Goal: Task Accomplishment & Management: Manage account settings

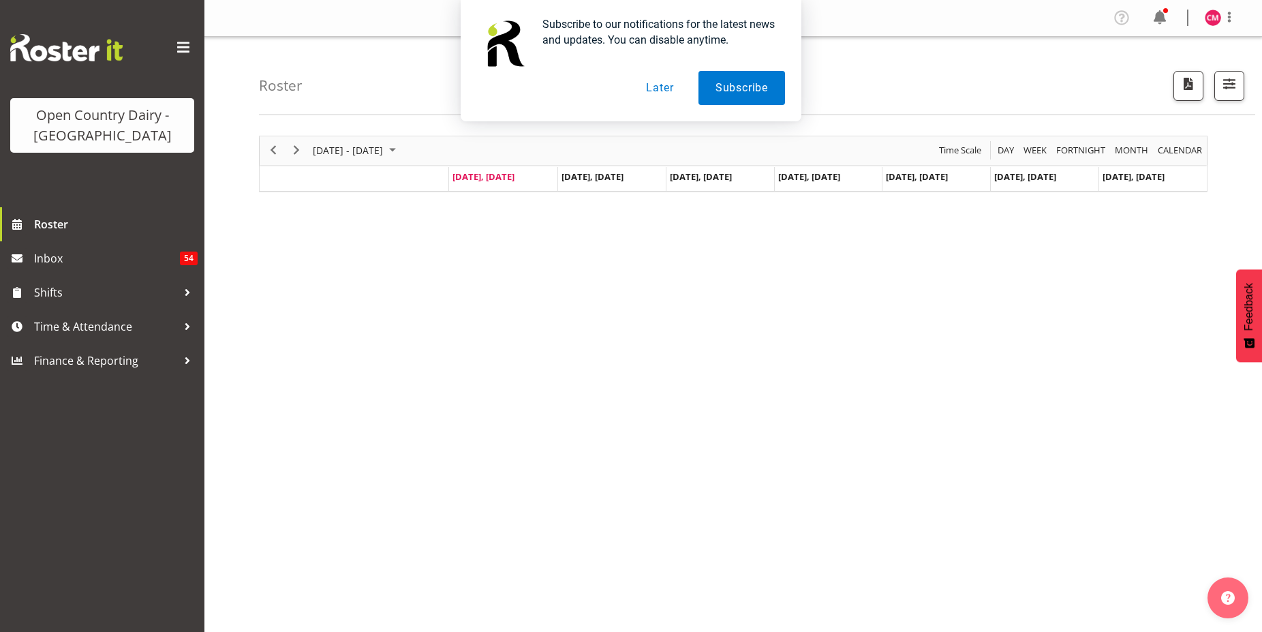
click at [663, 90] on button "Later" at bounding box center [659, 88] width 61 height 34
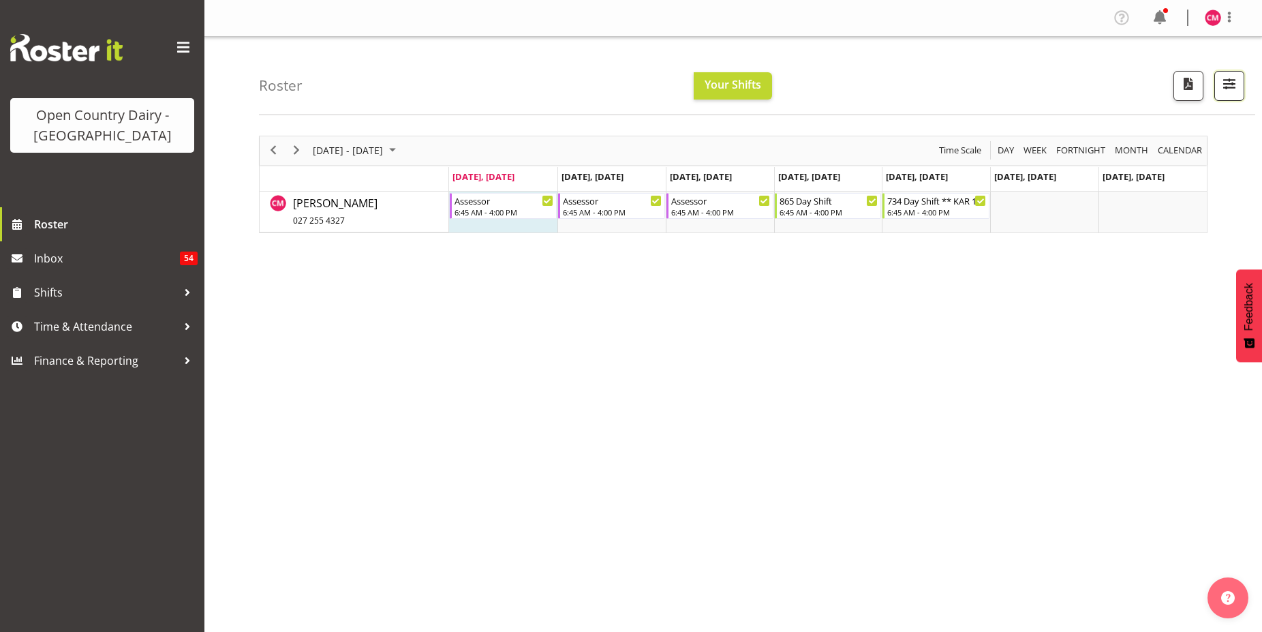
click at [1232, 86] on span "button" at bounding box center [1229, 84] width 18 height 18
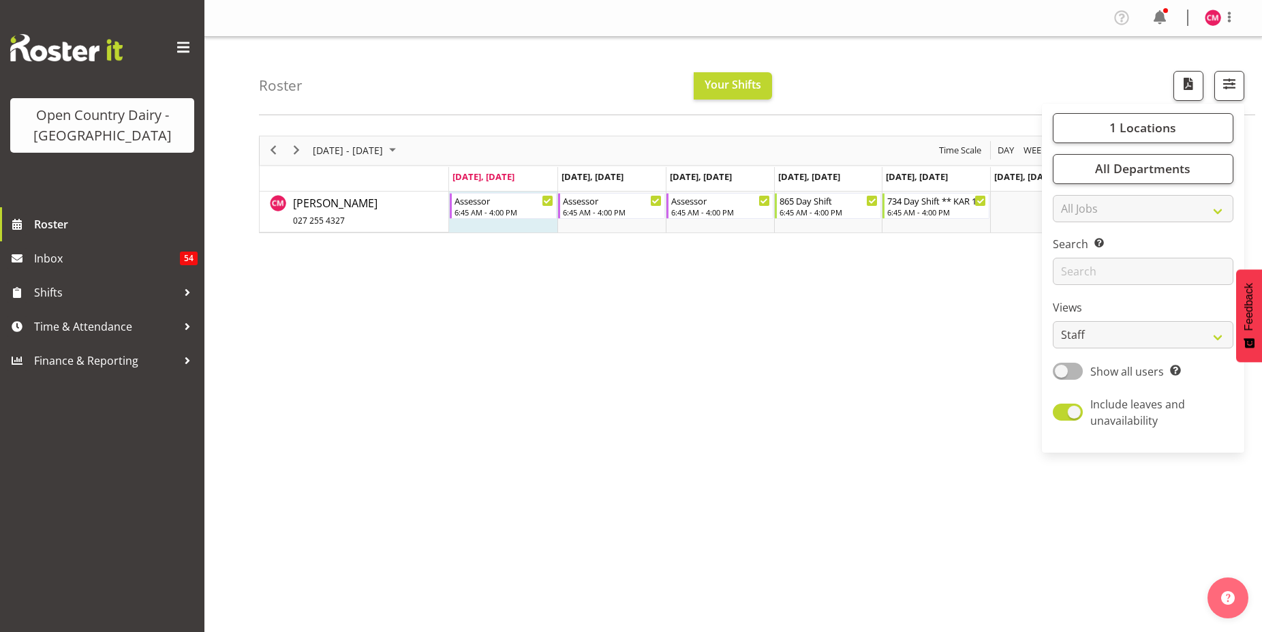
click at [1073, 70] on div "Roster Your Shifts 1 Locations Clear Awarua Milk Awarua Office Freight Waharoa …" at bounding box center [757, 76] width 996 height 78
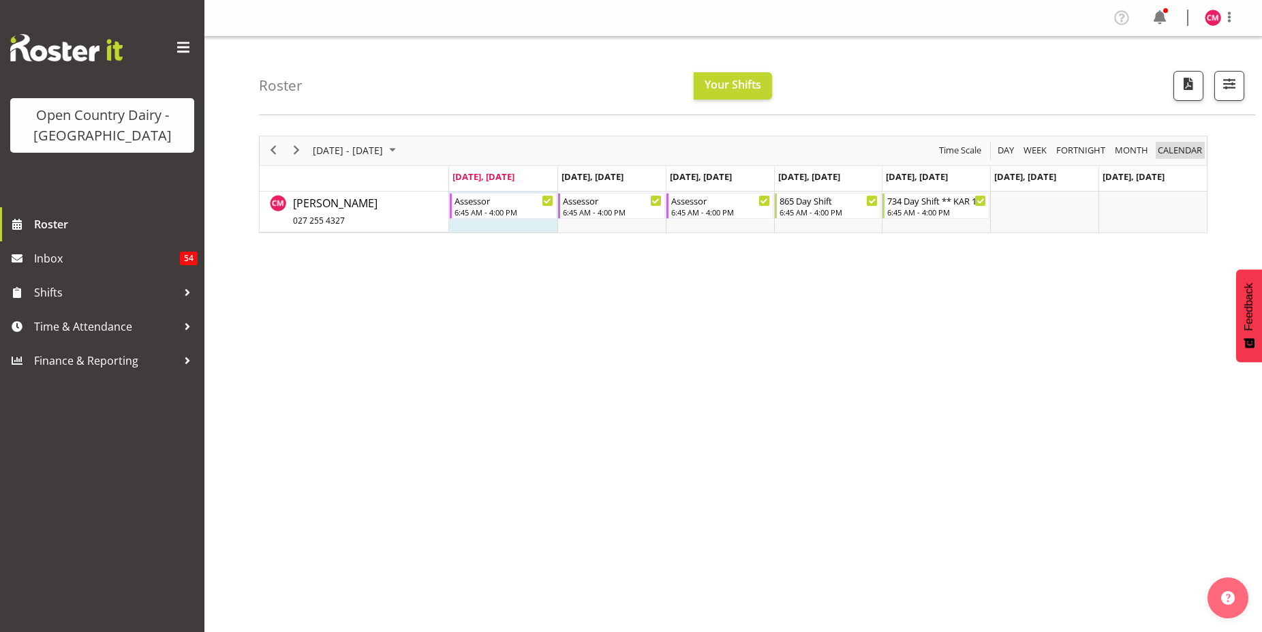
click at [1175, 147] on span "calendar" at bounding box center [1179, 150] width 47 height 17
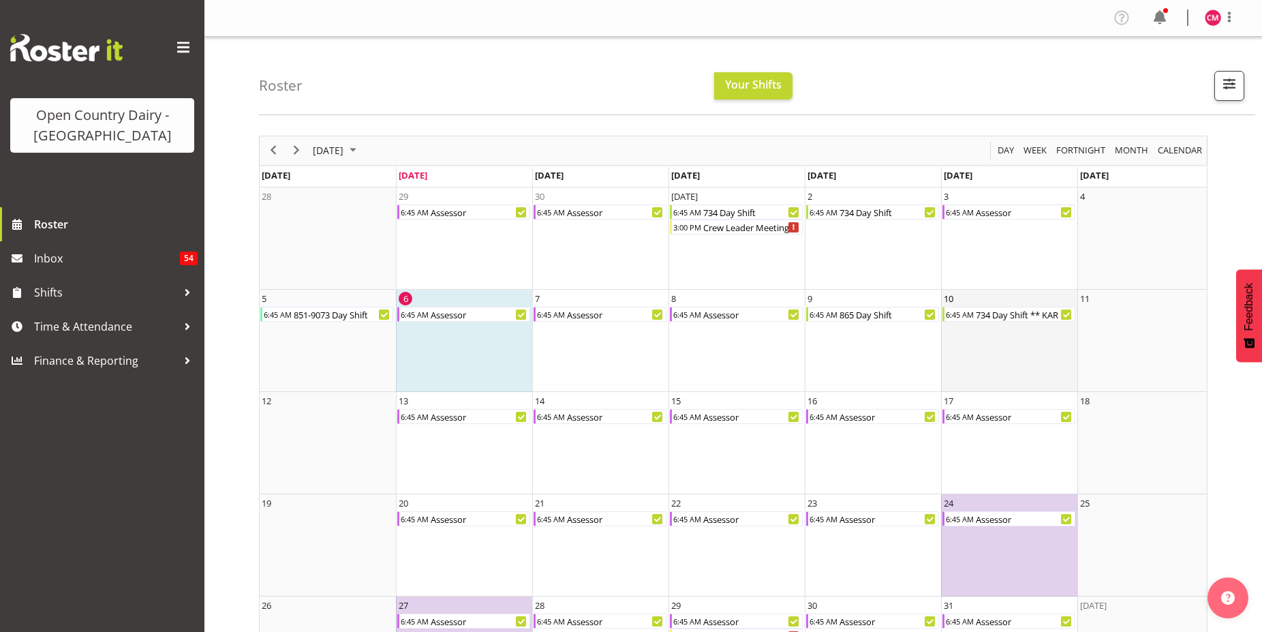
click at [1016, 337] on td "10 6:45 AM 734 Day Shift ** KAR 1pm-4.30pm**" at bounding box center [1009, 341] width 136 height 102
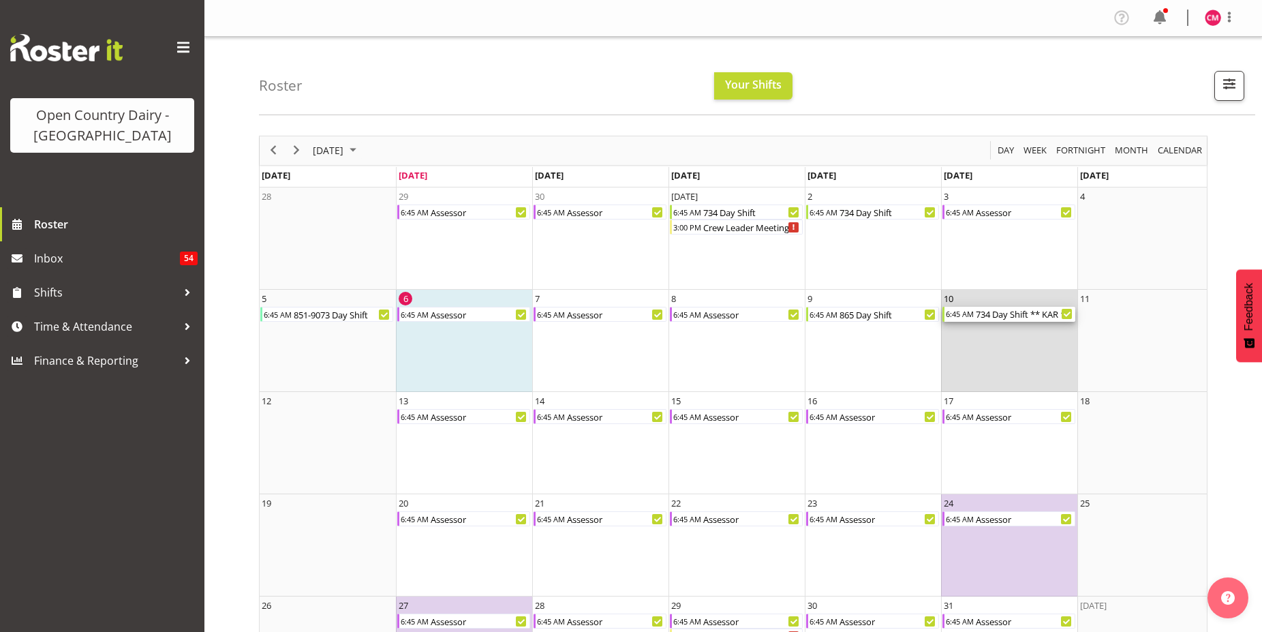
click at [1021, 315] on div "734 Day Shift ** KAR 1pm-4.30pm**" at bounding box center [1024, 314] width 101 height 15
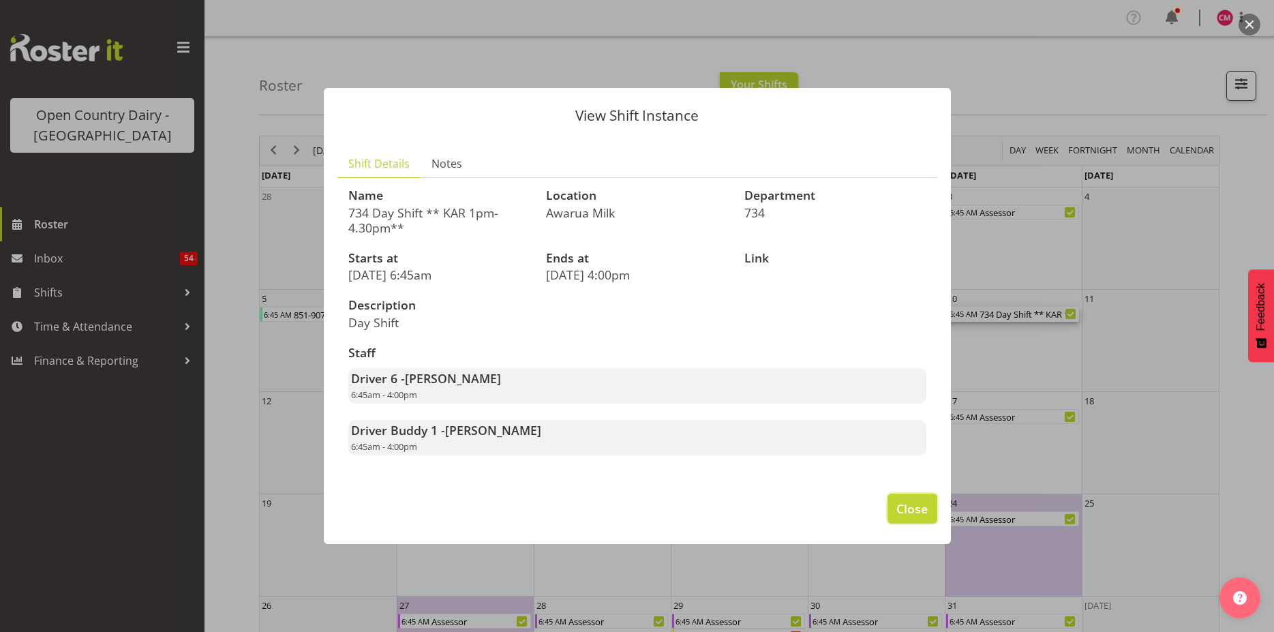
click at [914, 510] on span "Close" at bounding box center [911, 509] width 31 height 18
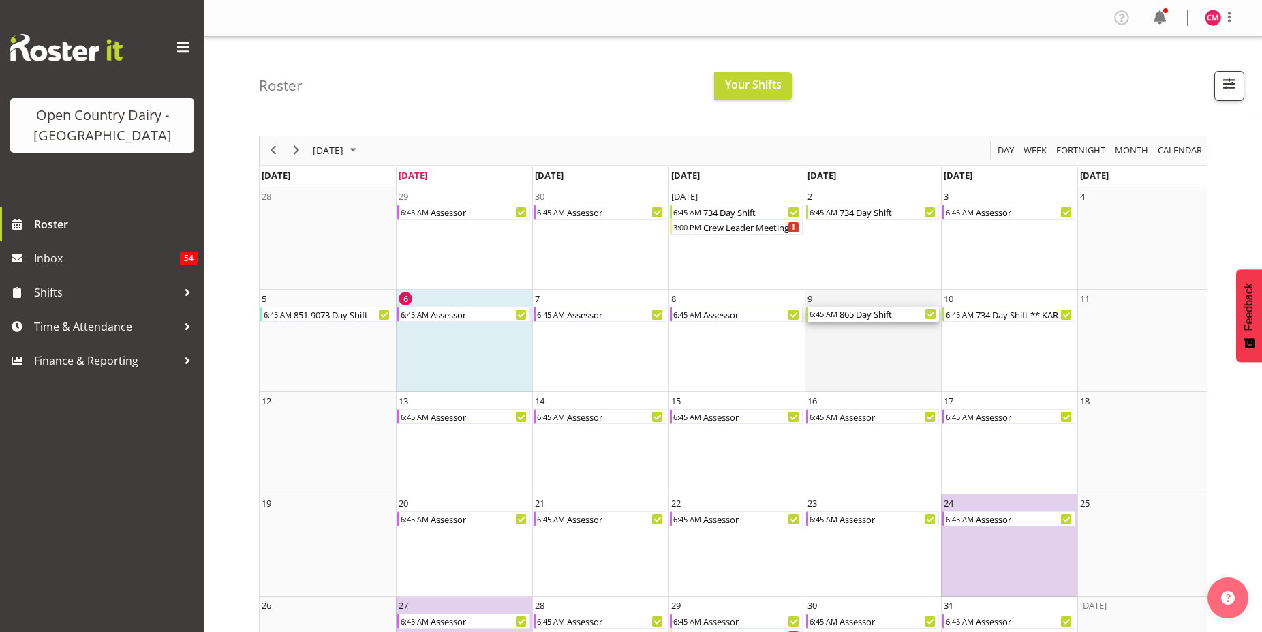
click at [867, 314] on div "865 Day Shift" at bounding box center [888, 314] width 101 height 15
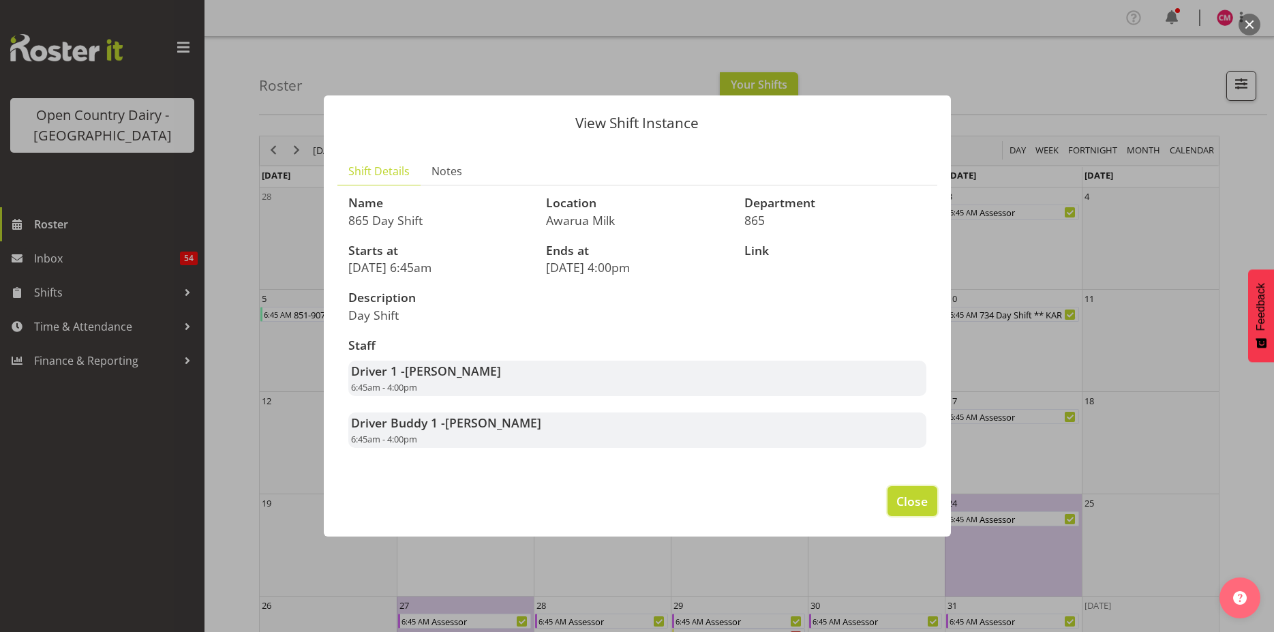
click at [904, 502] on span "Close" at bounding box center [911, 501] width 31 height 18
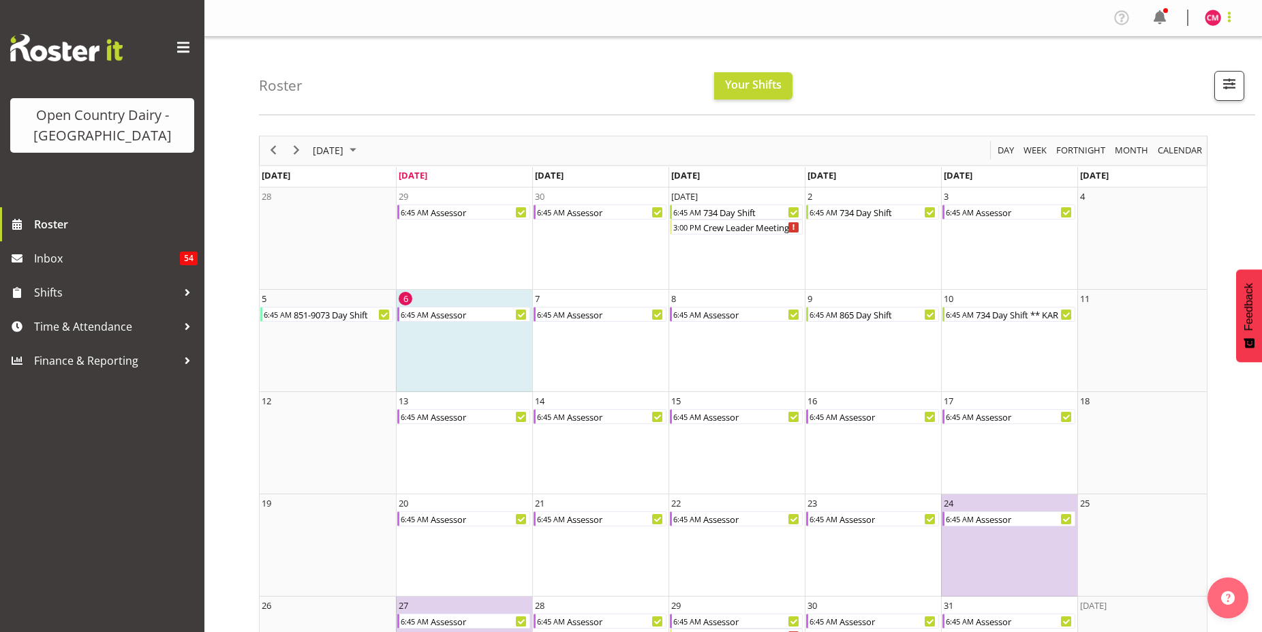
click at [1227, 20] on span at bounding box center [1229, 17] width 16 height 16
click at [1169, 48] on link "Profile" at bounding box center [1172, 47] width 131 height 25
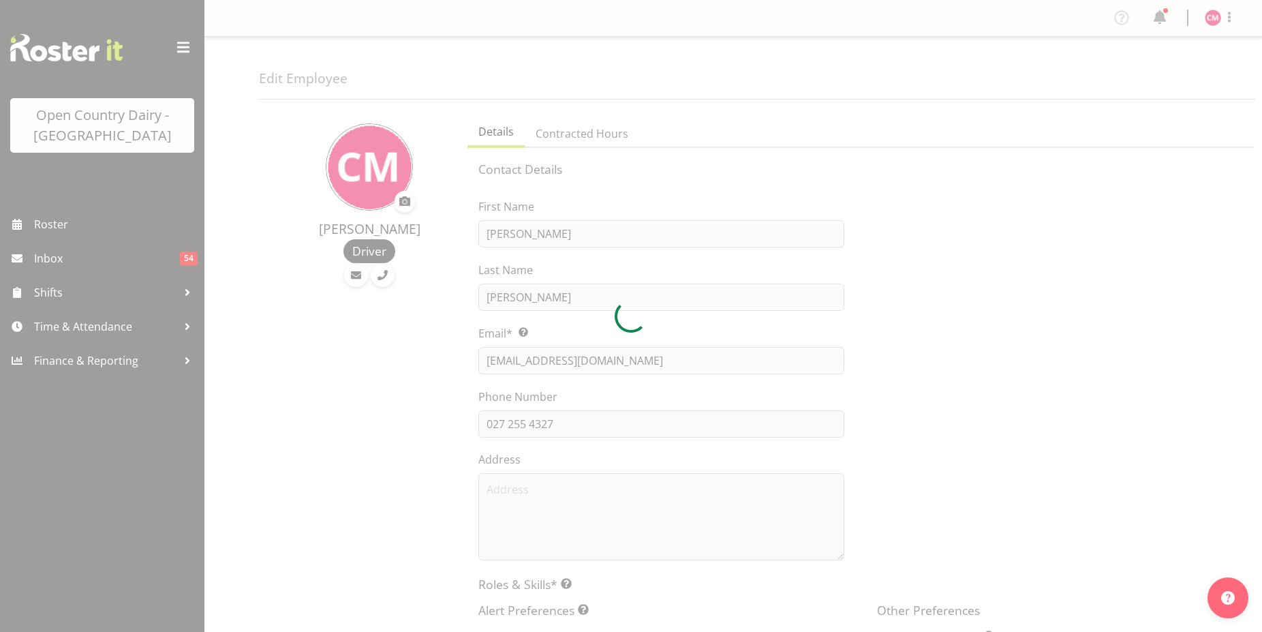
select select "TimelineWeek"
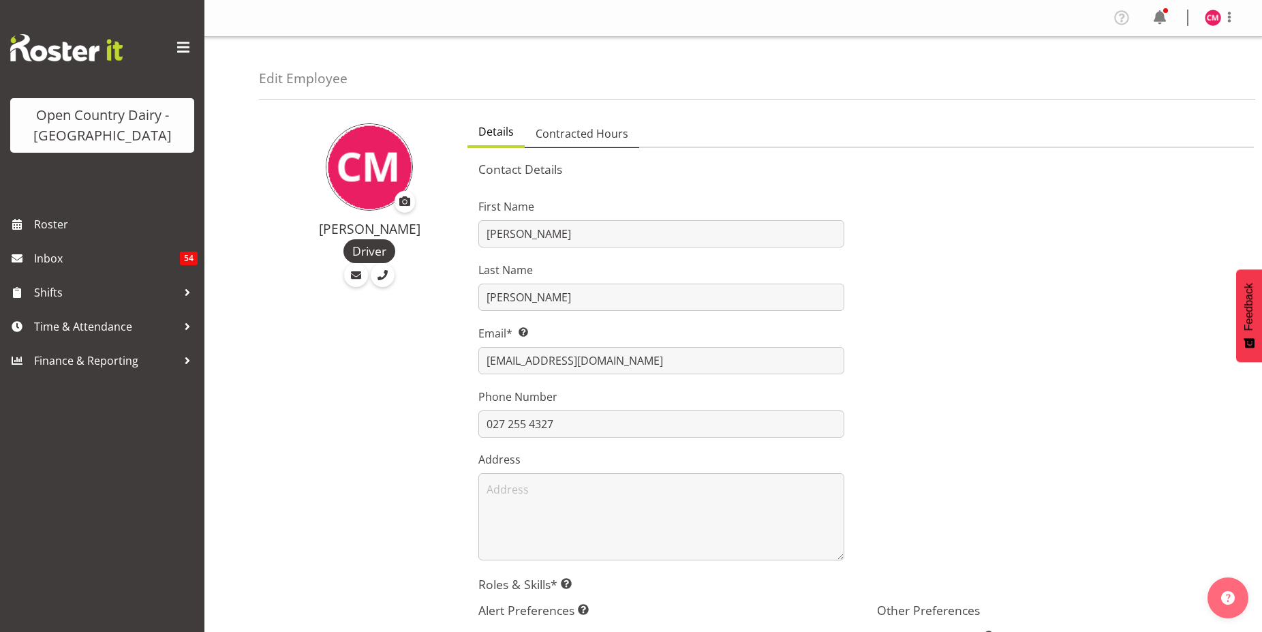
click at [590, 135] on span "Contracted Hours" at bounding box center [582, 133] width 93 height 16
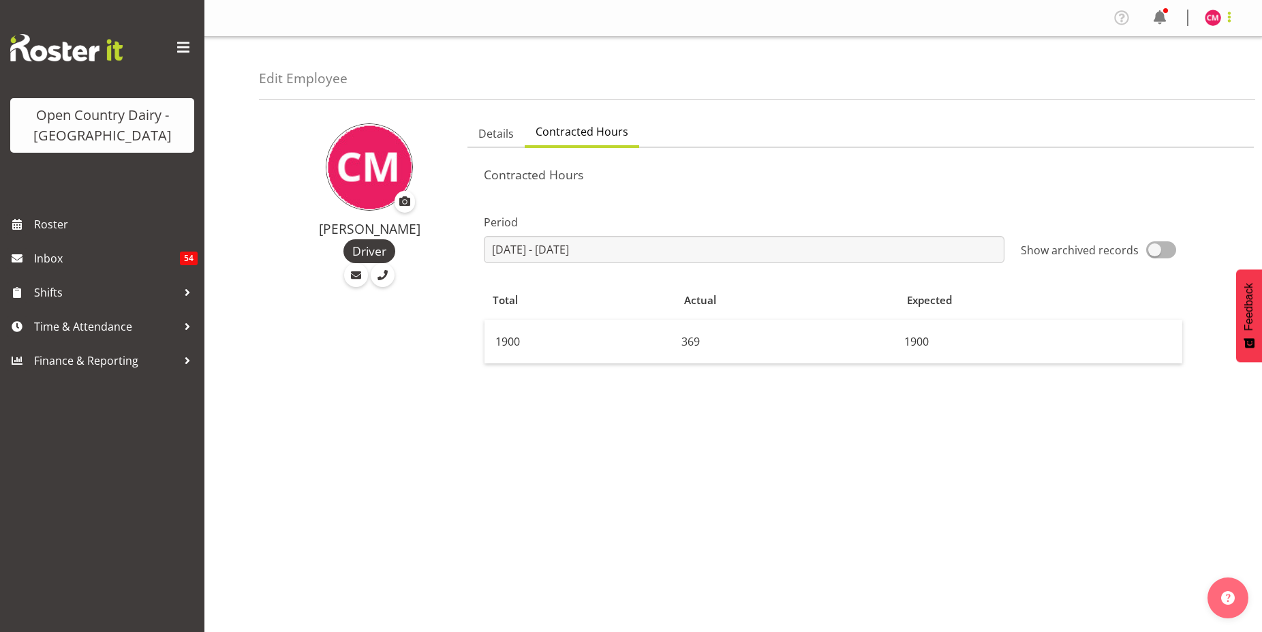
click at [1231, 20] on span at bounding box center [1229, 17] width 16 height 16
click at [1157, 77] on link "Log Out" at bounding box center [1172, 71] width 131 height 25
